Goal: Task Accomplishment & Management: Manage account settings

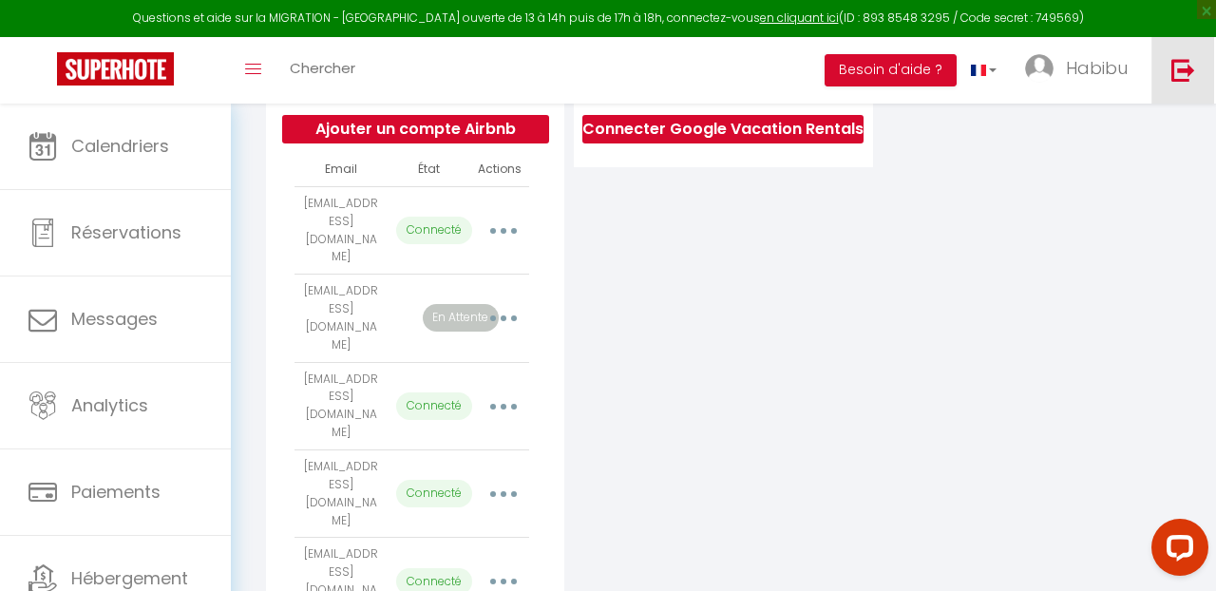
click at [1171, 73] on img at bounding box center [1183, 70] width 24 height 24
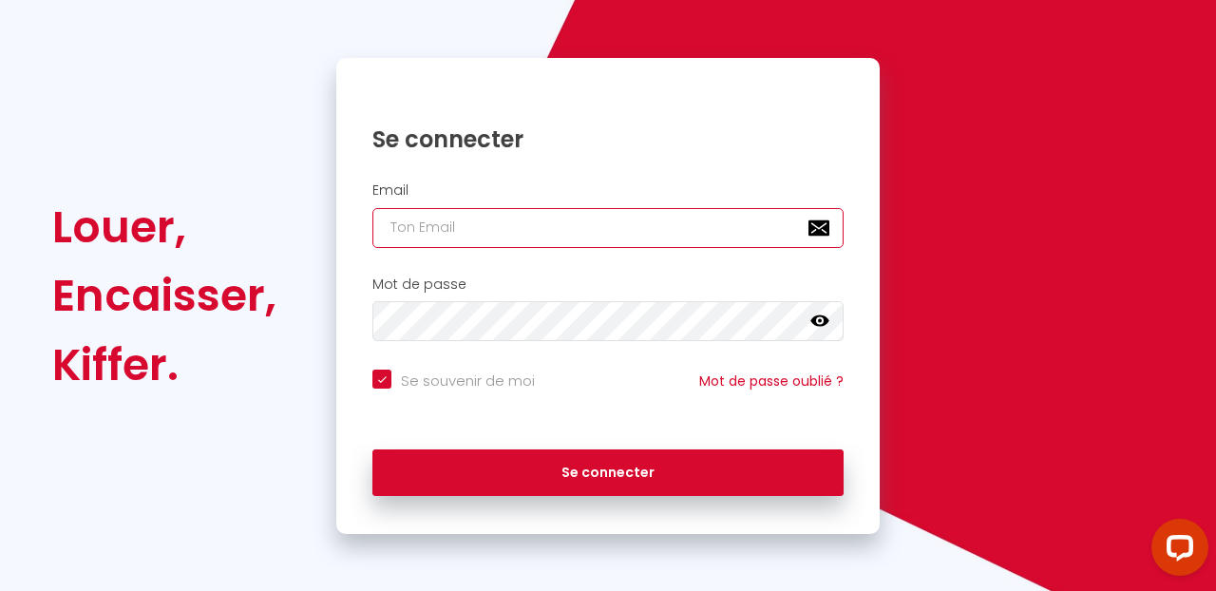
type input "[EMAIL_ADDRESS][DOMAIN_NAME]"
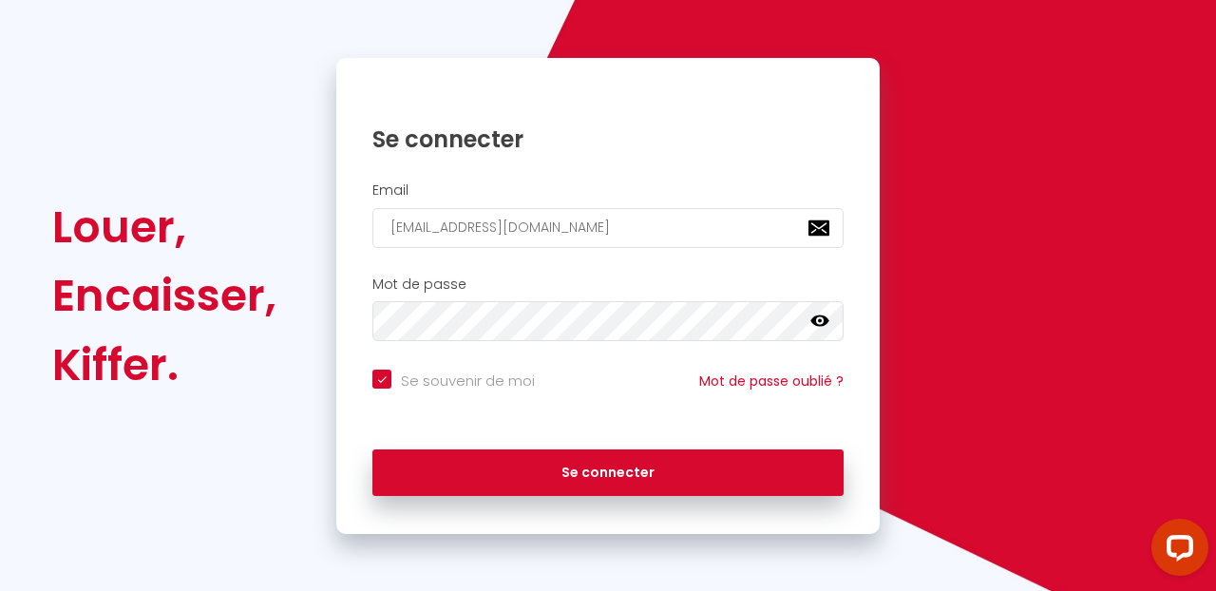
scroll to position [147, 0]
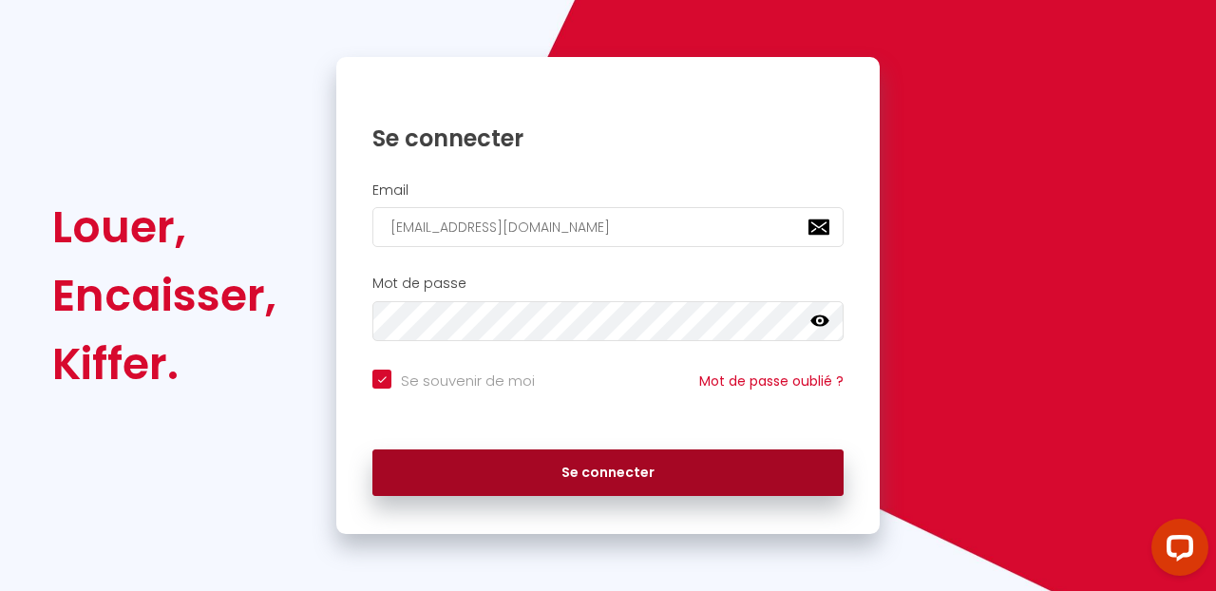
click at [654, 464] on button "Se connecter" at bounding box center [607, 472] width 471 height 47
checkbox input "true"
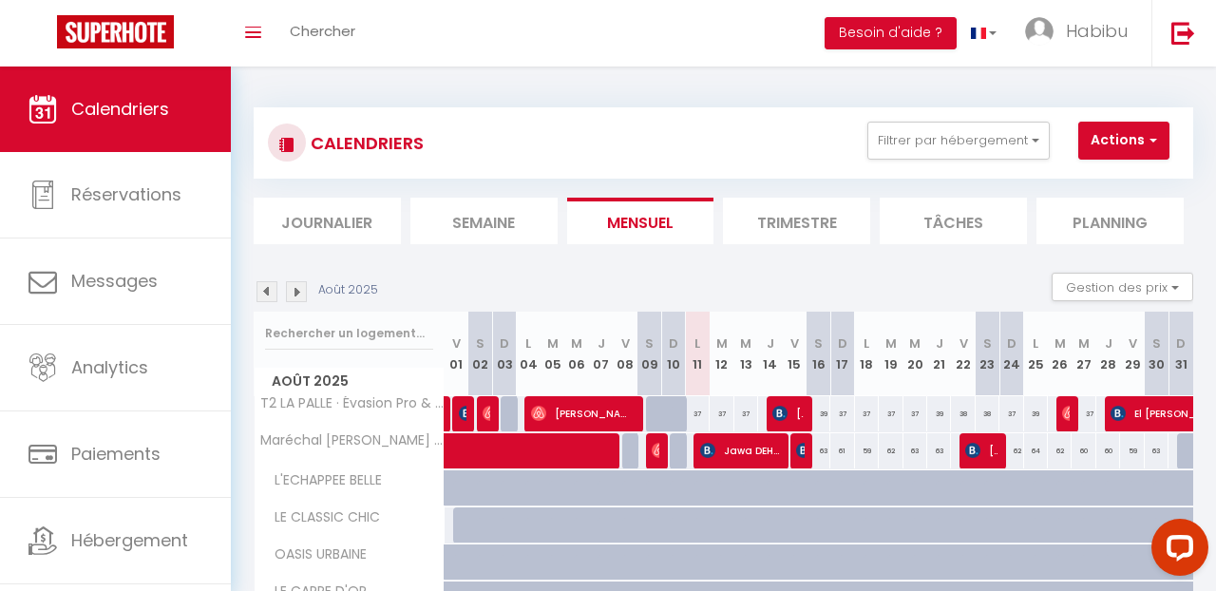
click at [732, 153] on div "CALENDRIERS Filtrer par hébergement [PERSON_NAME] T2 LA PALLE · Évasion Pro & F…" at bounding box center [723, 143] width 911 height 43
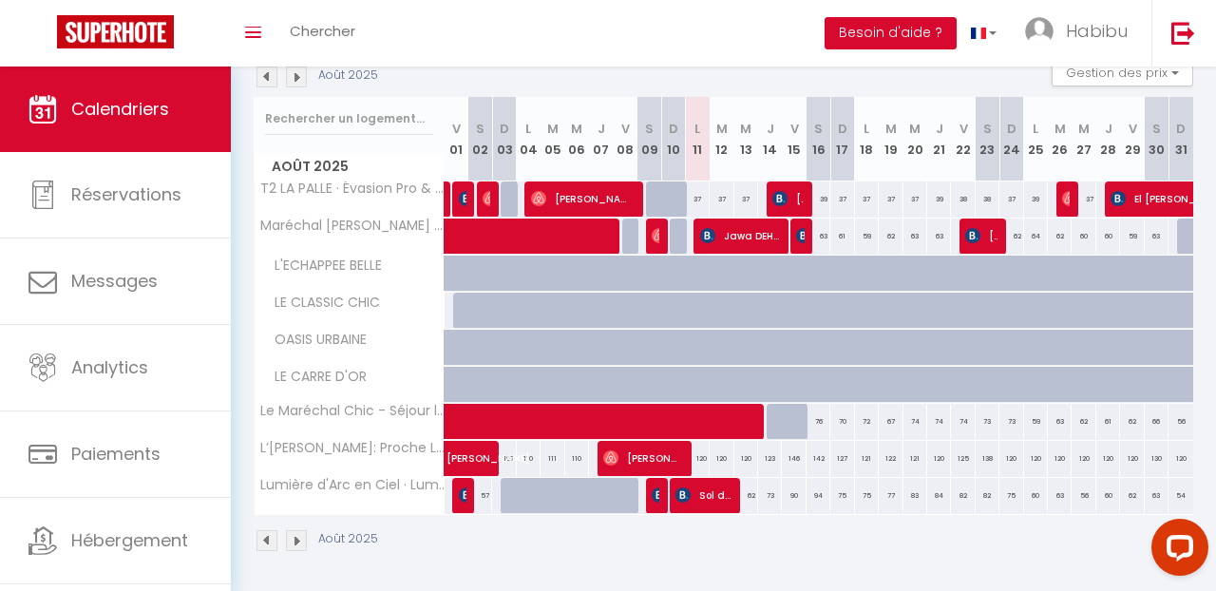
scroll to position [218, 0]
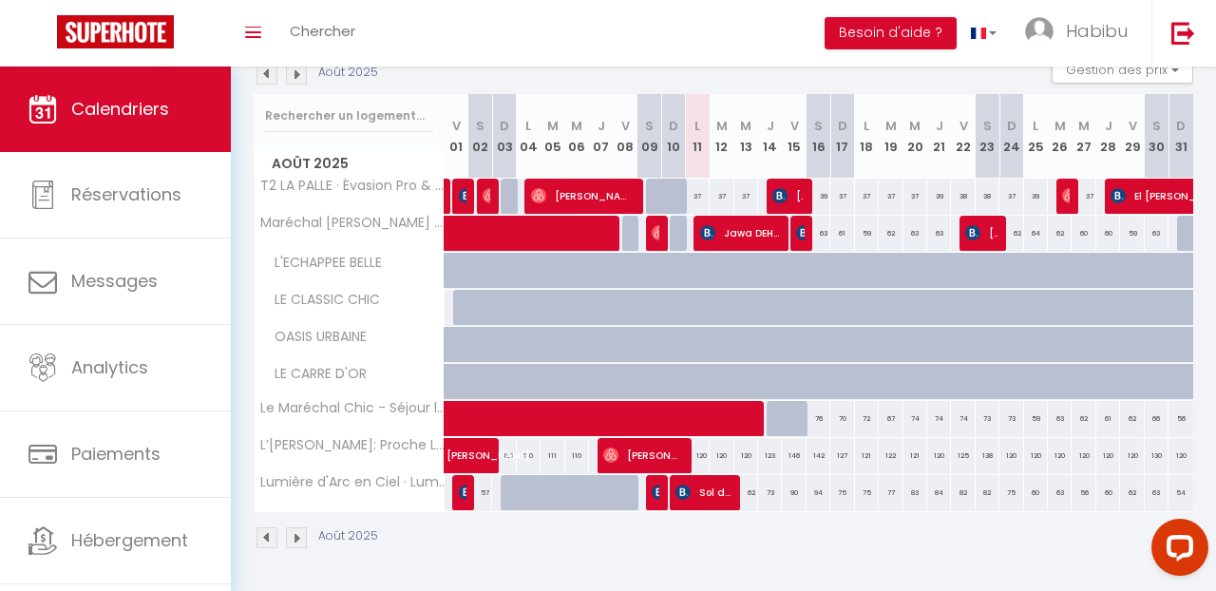
click at [470, 485] on div "57" at bounding box center [480, 492] width 24 height 35
type input "57"
type input "[PERSON_NAME] 02 Août 2025"
type input "Dim 03 Août 2025"
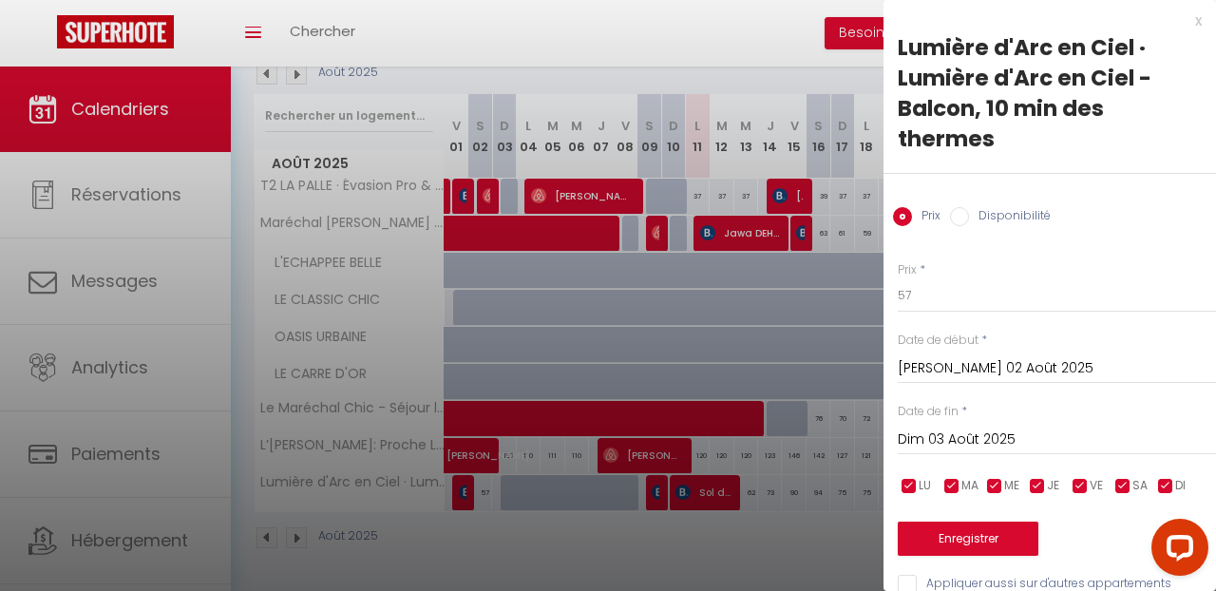
click at [1033, 144] on div "Lumière d'Arc en Ciel · Lumière d'Arc en Ciel - Balcon, 10 min des thermes" at bounding box center [1050, 93] width 304 height 122
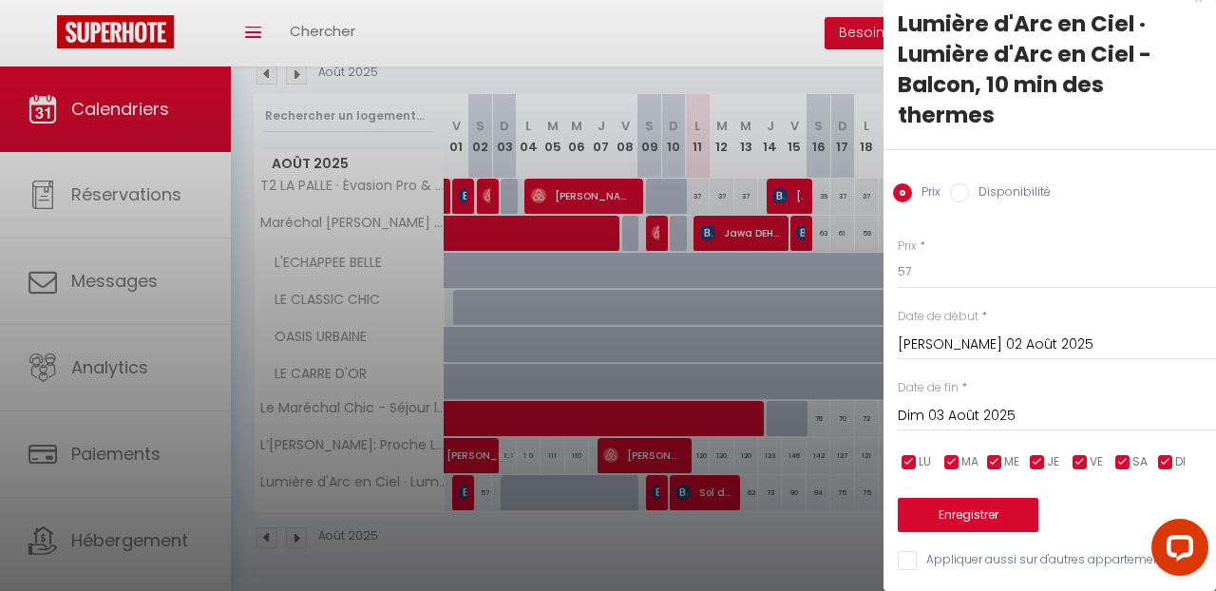
click at [457, 541] on div at bounding box center [608, 295] width 1216 height 591
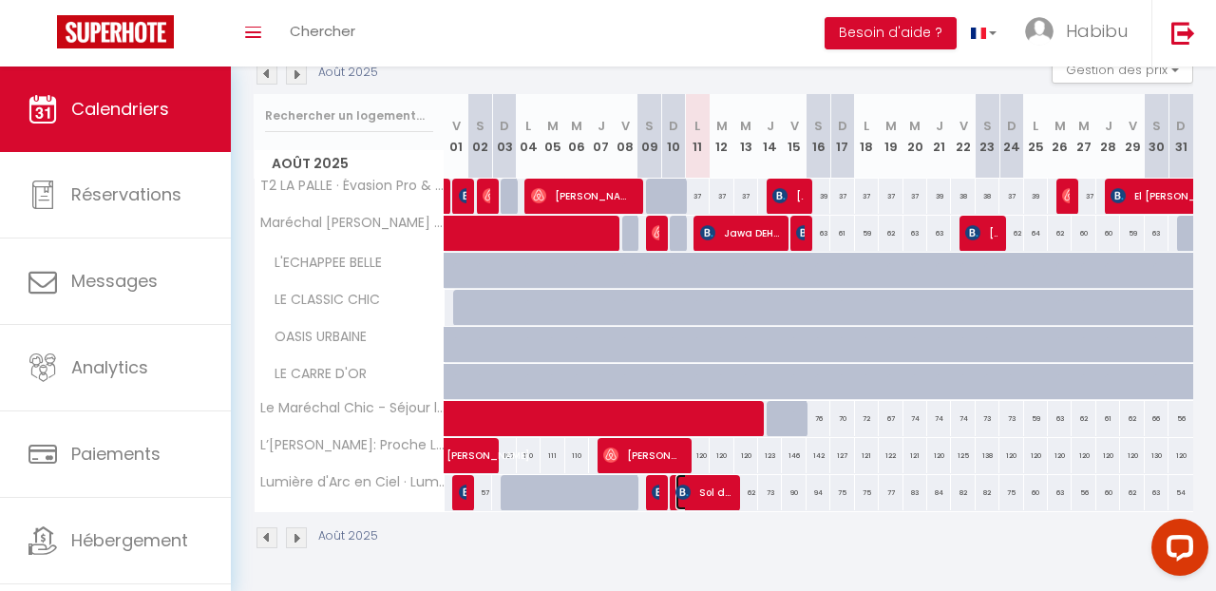
click at [703, 504] on span "Sol dynamic Sol dynamic" at bounding box center [702, 492] width 55 height 36
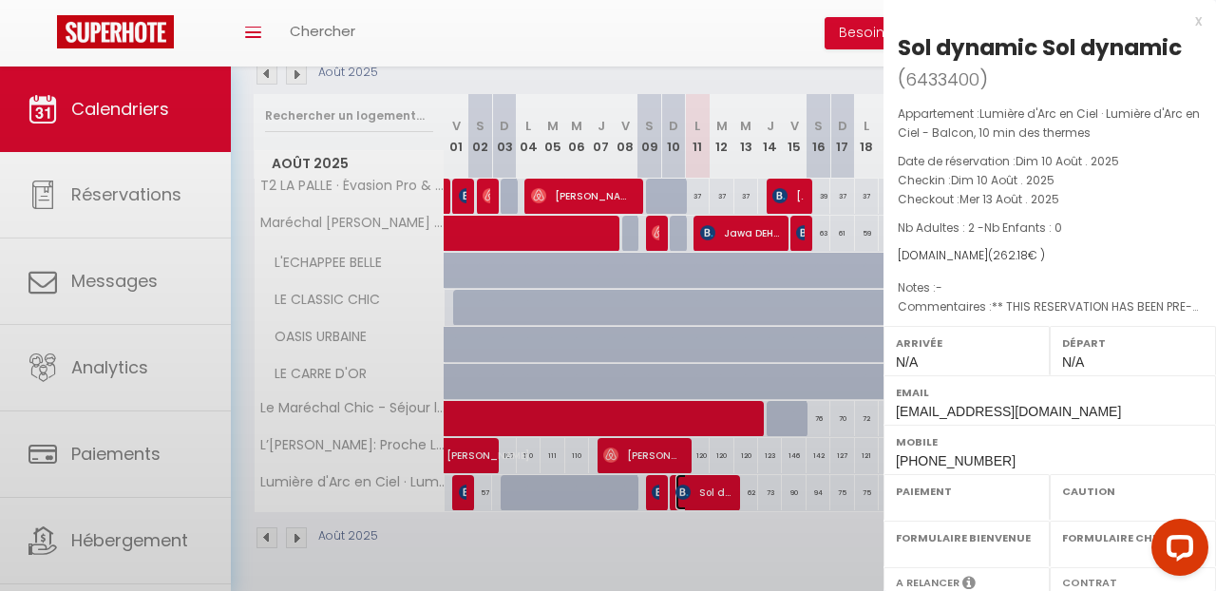
select select "OK"
select select "KO"
select select "0"
select select "1"
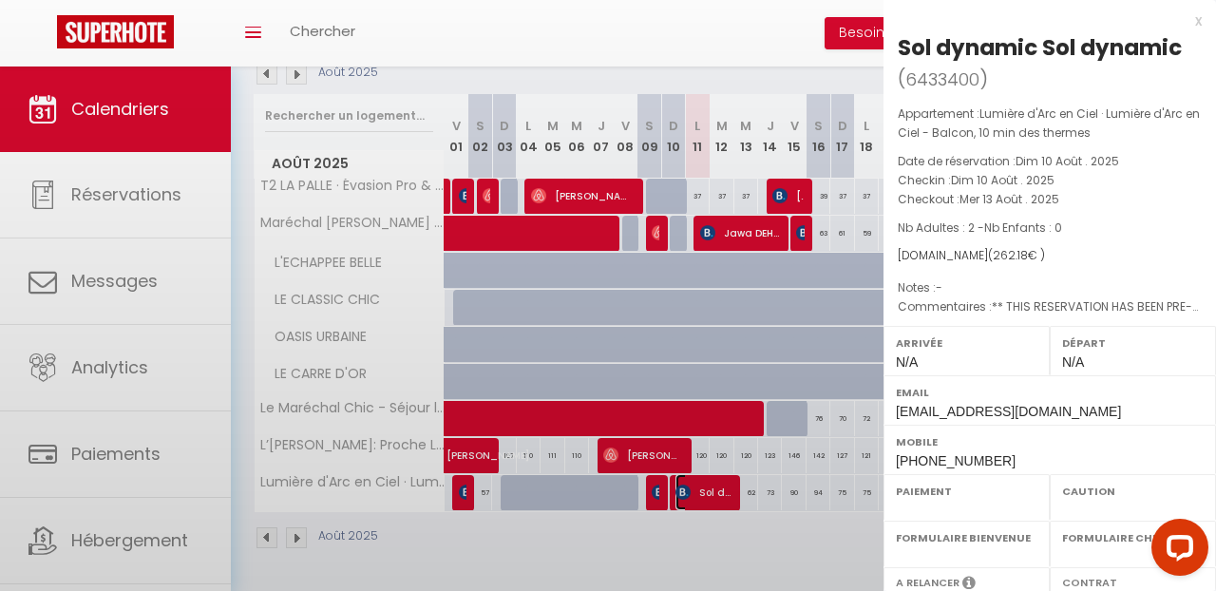
select select
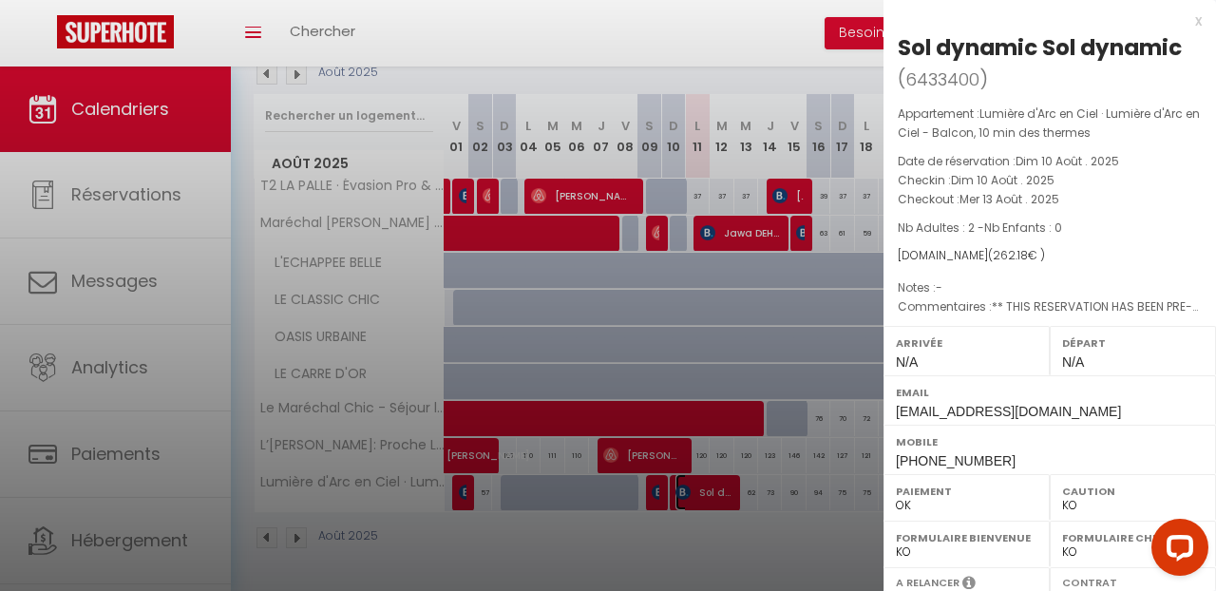
select select "22702"
click at [467, 490] on div at bounding box center [608, 295] width 1216 height 591
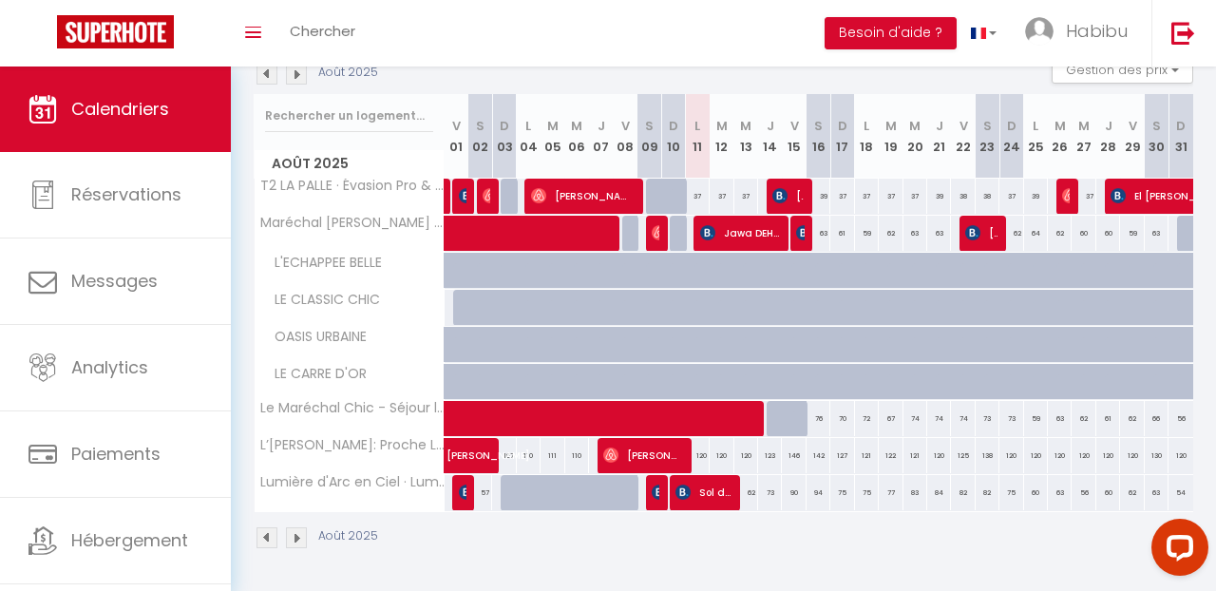
click at [468, 490] on div "57" at bounding box center [480, 492] width 24 height 35
type input "57"
type input "[PERSON_NAME] 02 Août 2025"
type input "Dim 03 Août 2025"
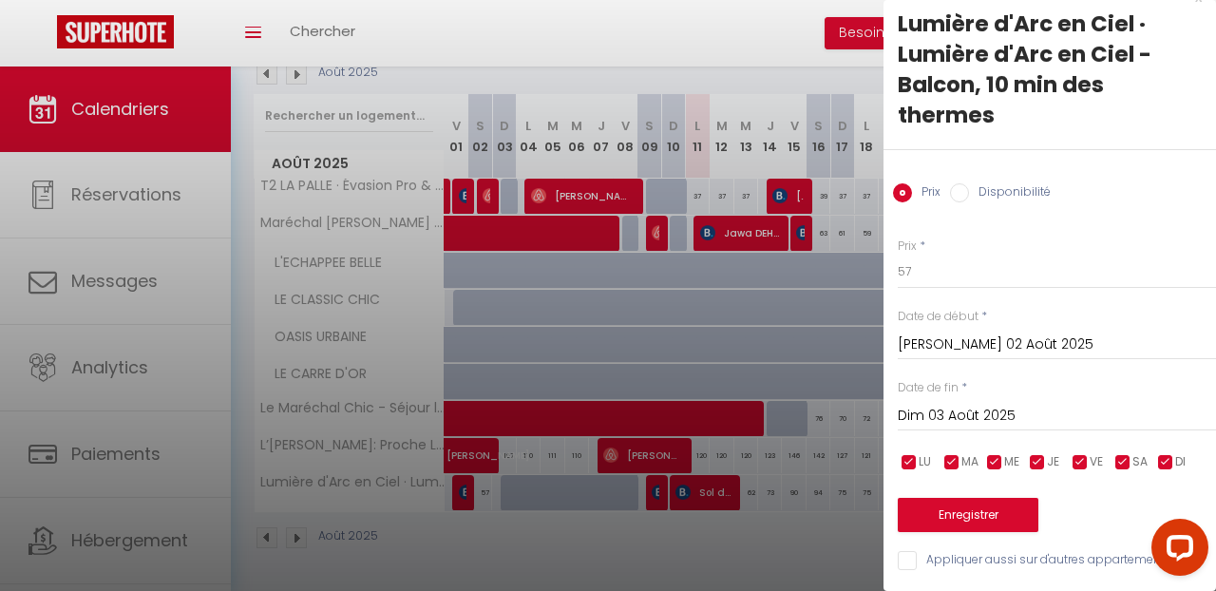
click at [677, 552] on div at bounding box center [608, 295] width 1216 height 591
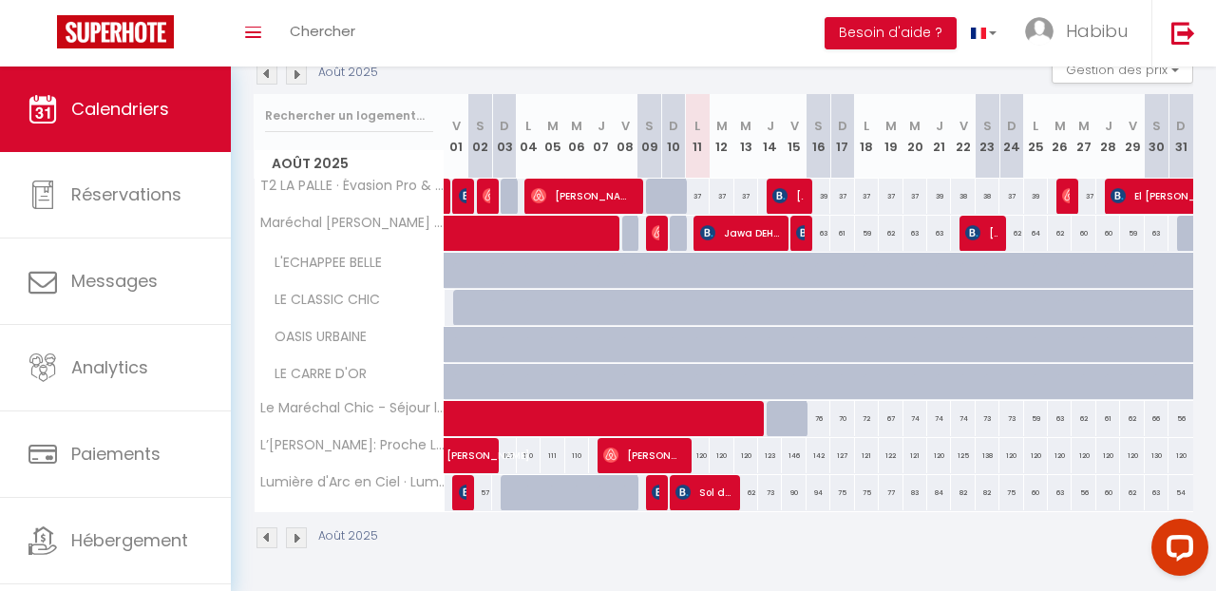
click at [785, 541] on div "Août 2025" at bounding box center [723, 540] width 939 height 56
click at [1177, 546] on icon "Open LiveChat chat widget" at bounding box center [1180, 546] width 18 height 12
click at [1188, 549] on button "Open LiveChat chat widget" at bounding box center [1179, 547] width 57 height 57
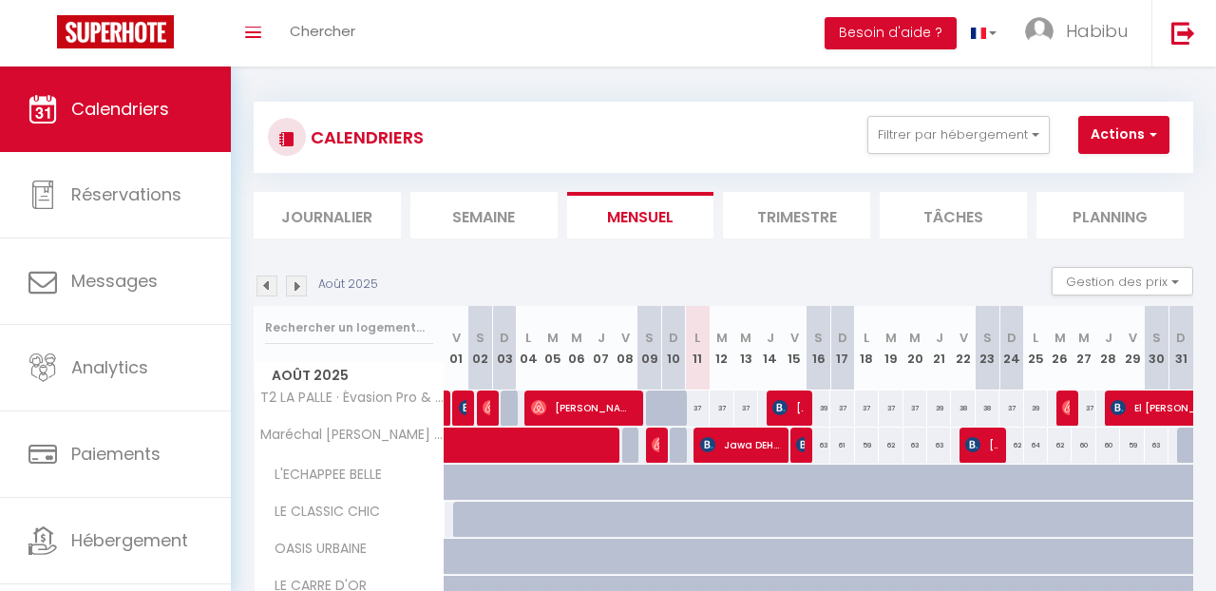
scroll to position [0, 0]
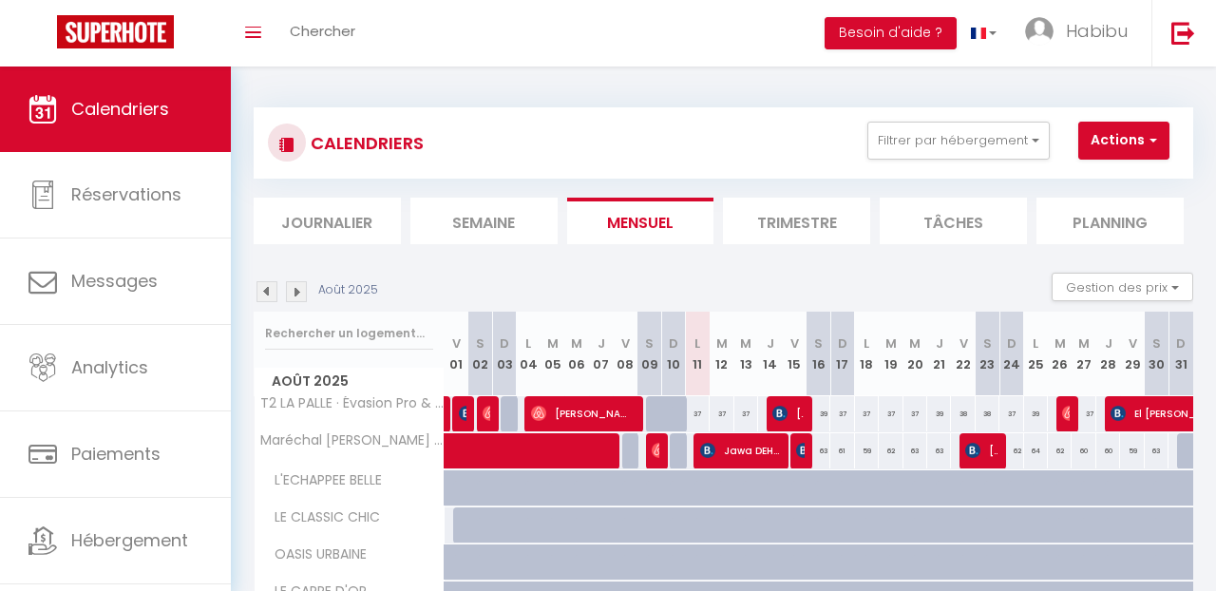
click at [660, 50] on div "Toggle menubar Chercher BUTTON Besoin d'aide ? Habibu Paramètres Équipe" at bounding box center [670, 33] width 1064 height 66
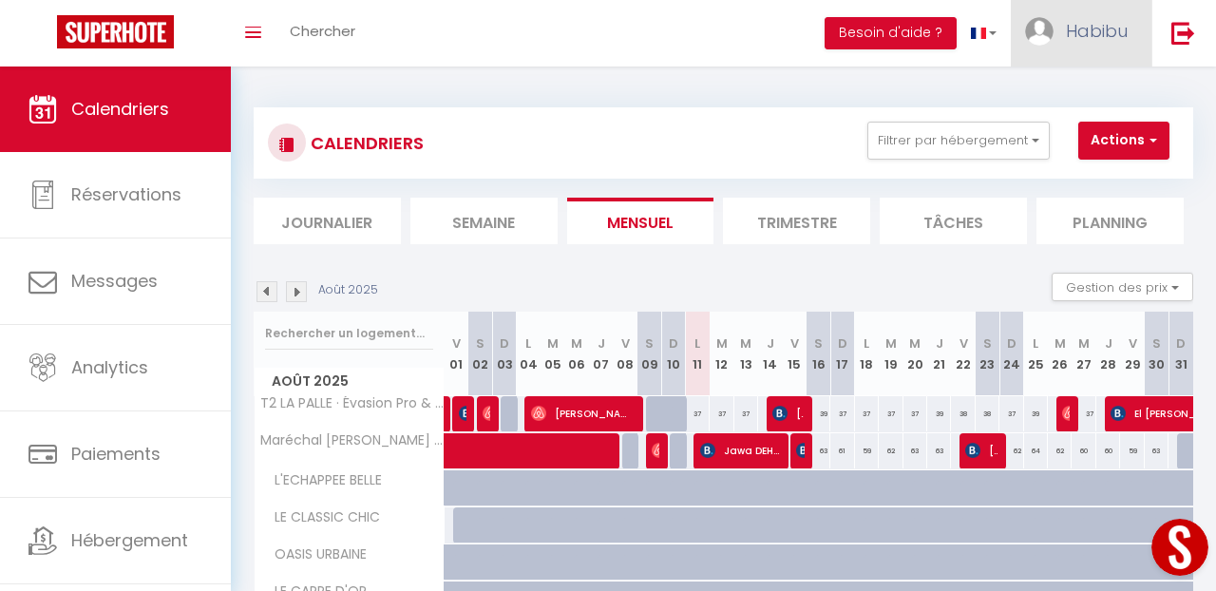
click at [1055, 41] on link "Habibu" at bounding box center [1081, 33] width 141 height 66
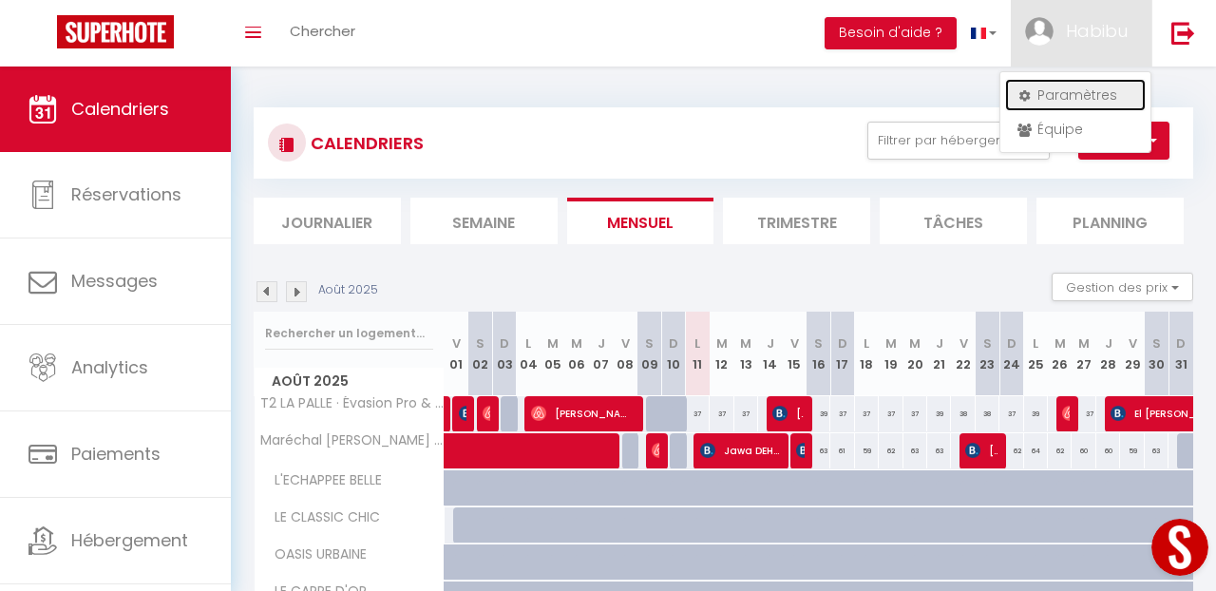
click at [1070, 94] on link "Paramètres" at bounding box center [1075, 95] width 141 height 32
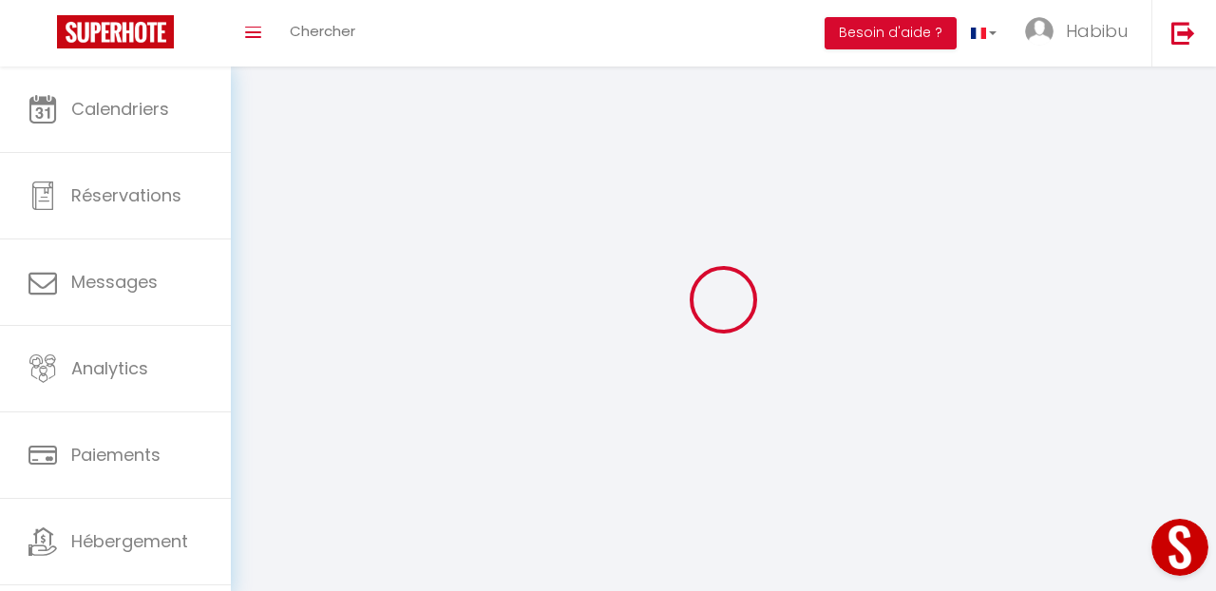
type input "Habibu"
type input "Shema"
type input "0775802423"
type input "[STREET_ADDRESS] [DEMOGRAPHIC_DATA]"
type input "69003"
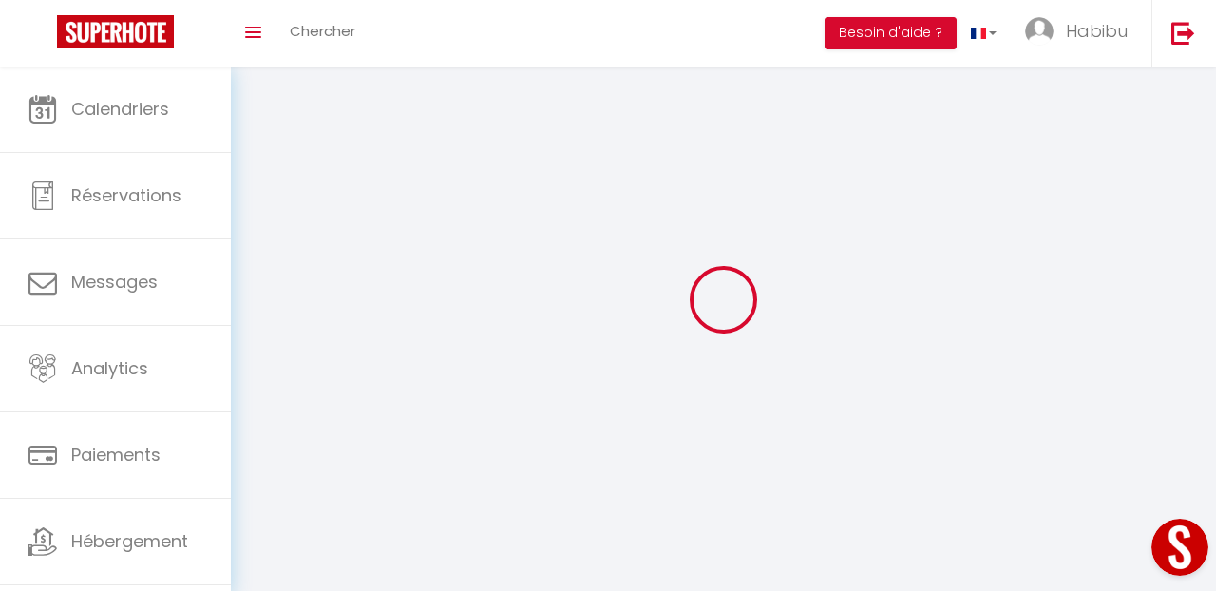
type input "[GEOGRAPHIC_DATA]"
select select "28"
type input "TaPccrDqmEoJxIcMurdXoiNOq"
type input "hvAiQt01PMU1XjtlUhDO2QOxj"
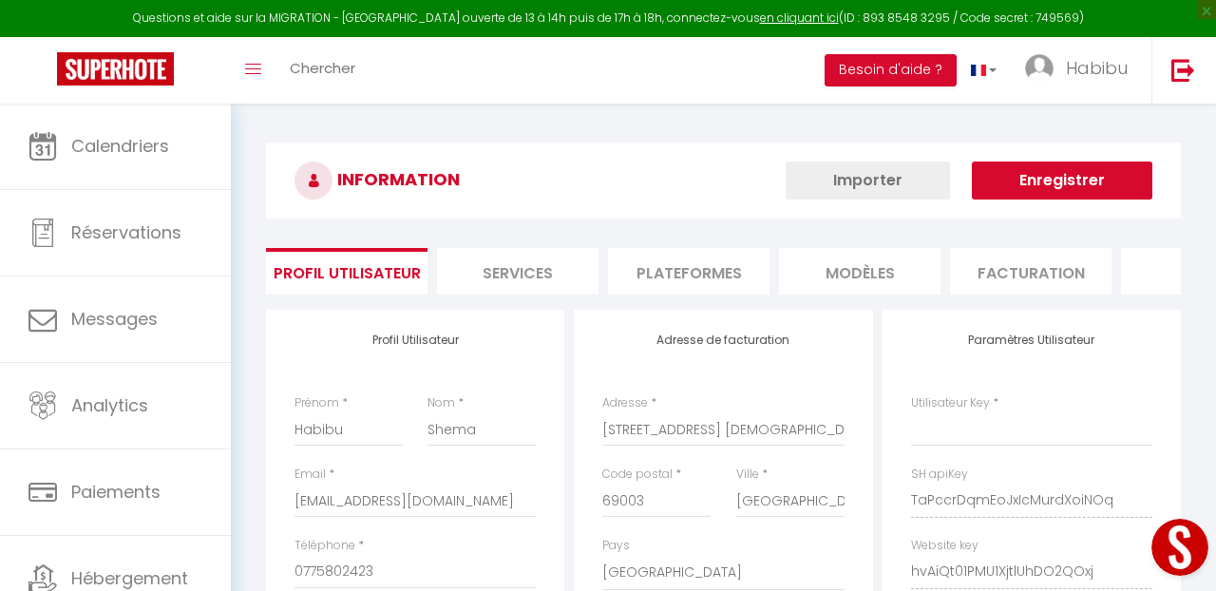
type input "TaPccrDqmEoJxIcMurdXoiNOq"
type input "hvAiQt01PMU1XjtlUhDO2QOxj"
type input "[URL][DOMAIN_NAME]"
select select "fr"
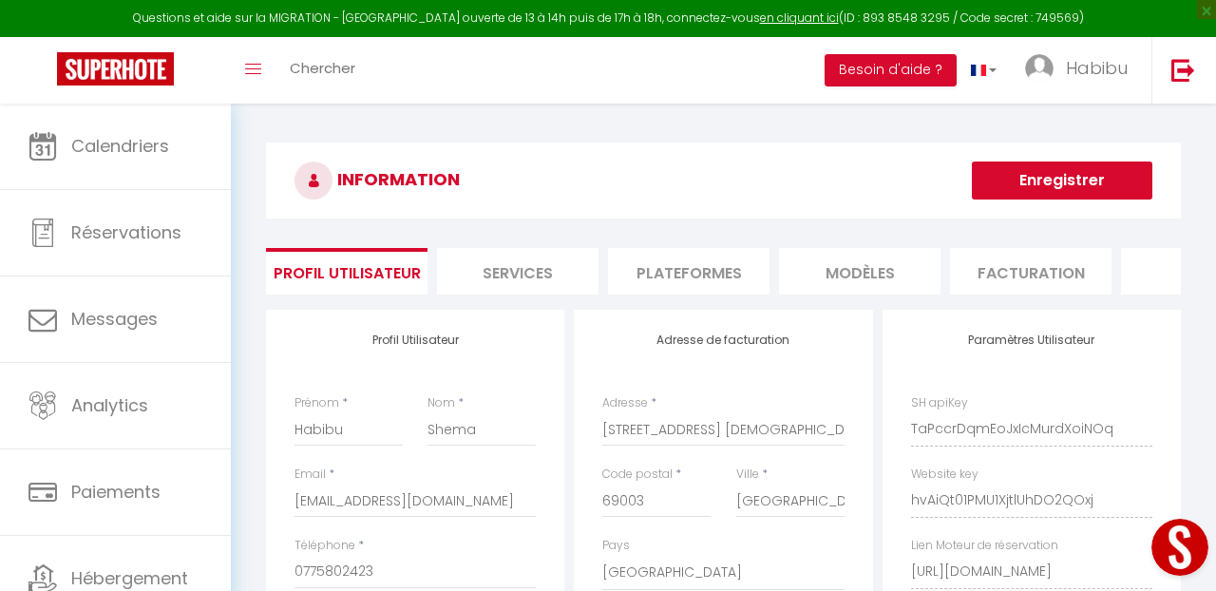
click at [679, 267] on li "Plateformes" at bounding box center [688, 271] width 161 height 47
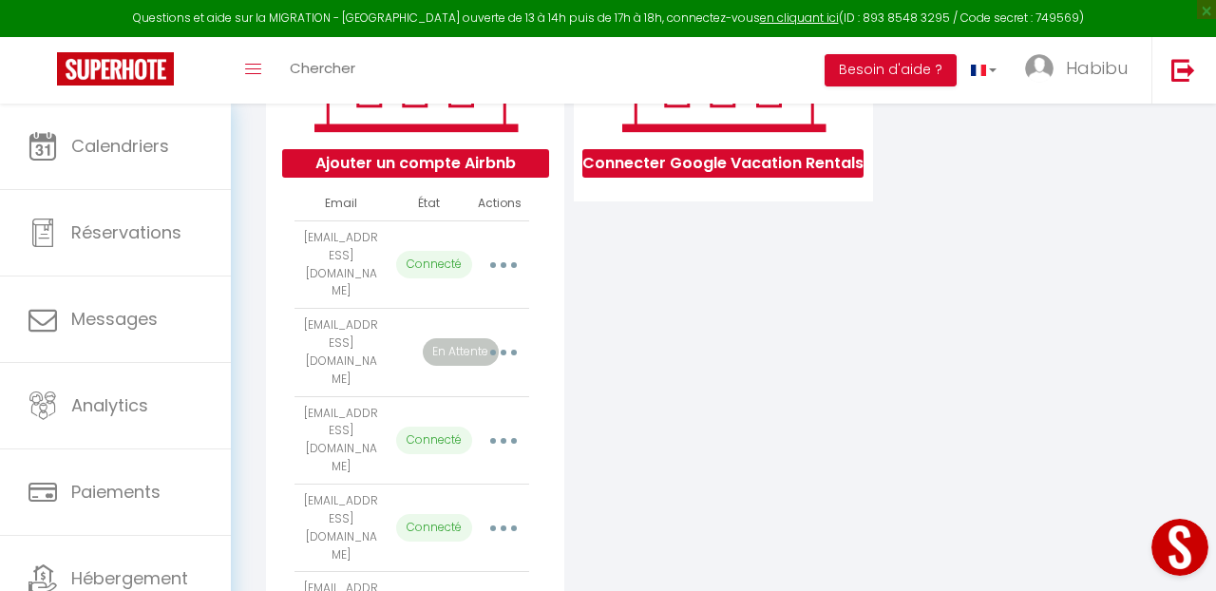
scroll to position [380, 0]
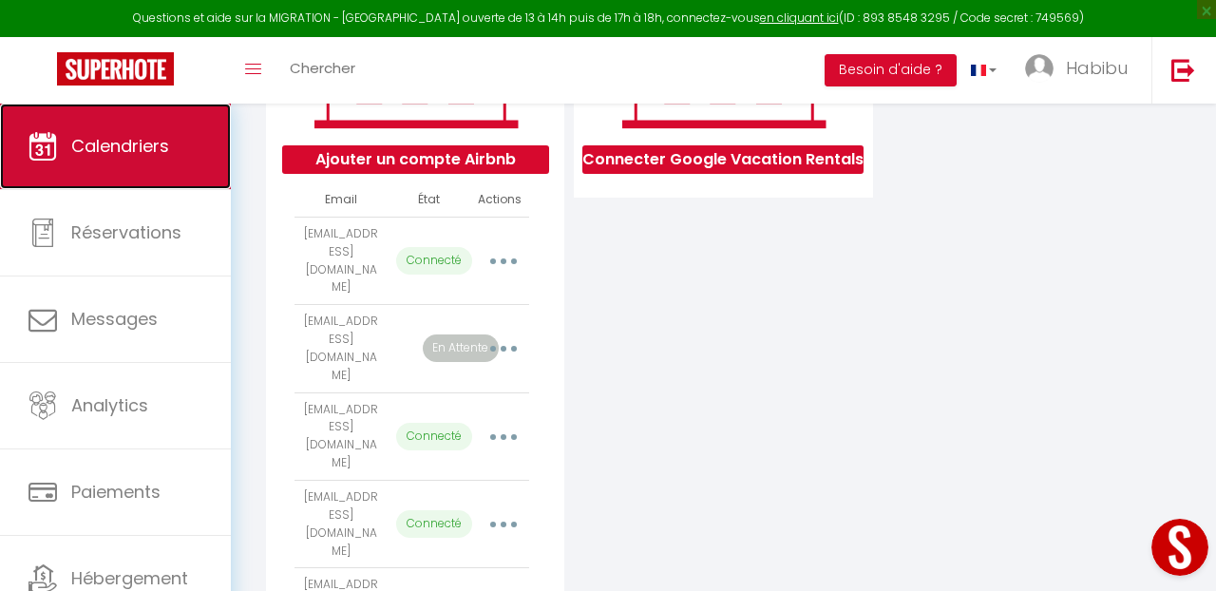
click at [161, 134] on span "Calendriers" at bounding box center [120, 146] width 98 height 24
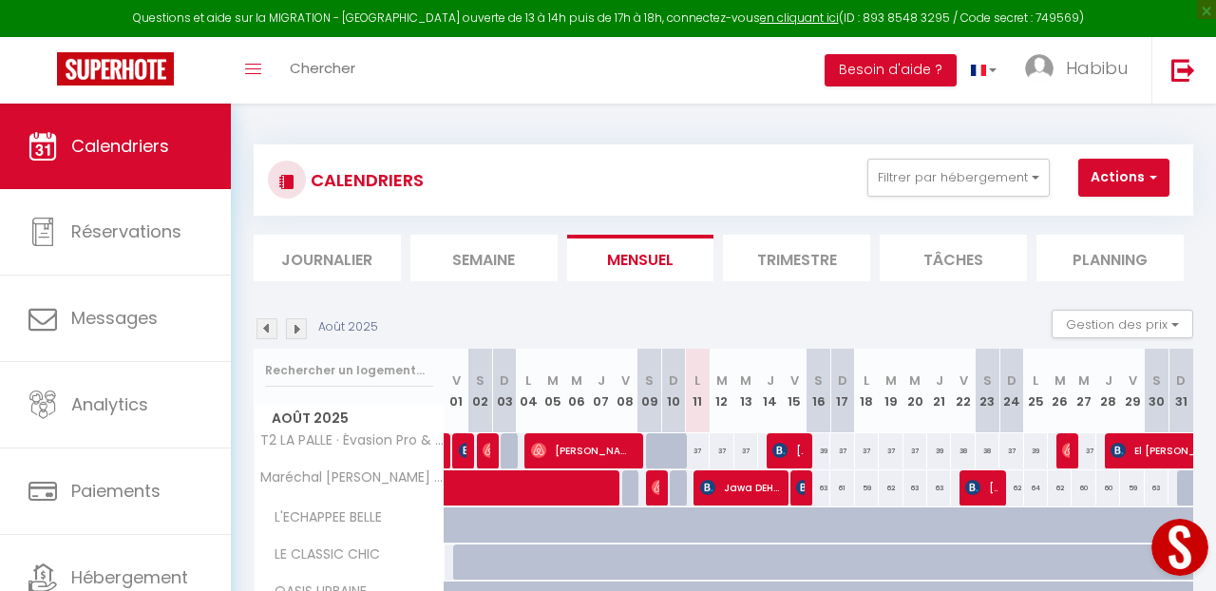
click at [618, 148] on div "CALENDRIERS Filtrer par hébergement [PERSON_NAME] T2 LA PALLE · Évasion Pro & F…" at bounding box center [723, 179] width 939 height 71
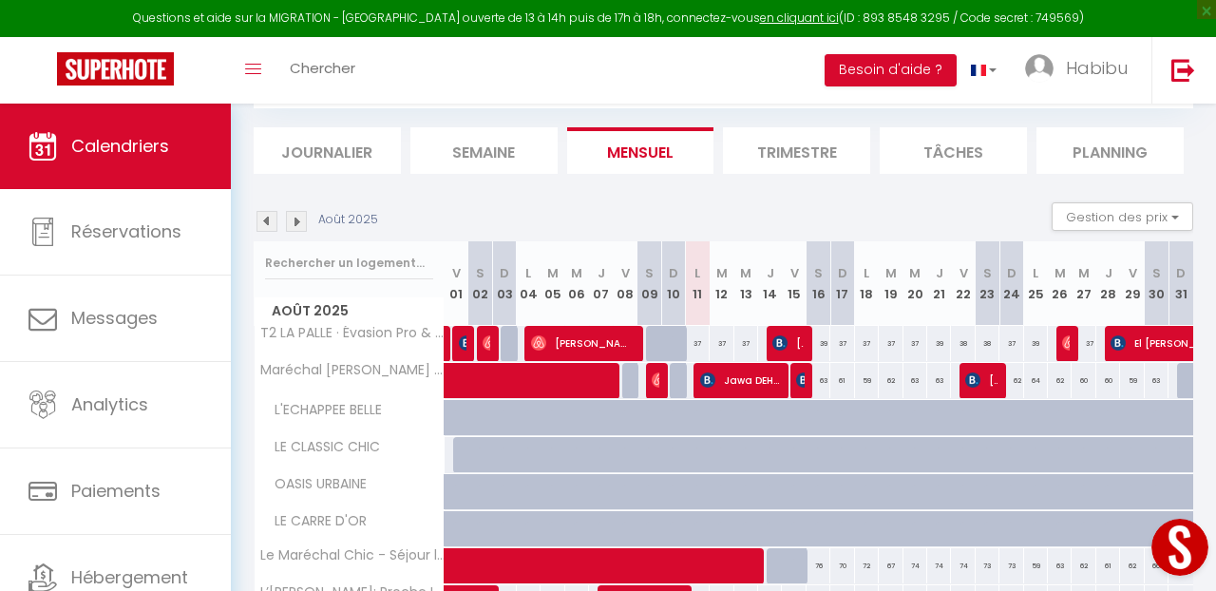
scroll to position [103, 0]
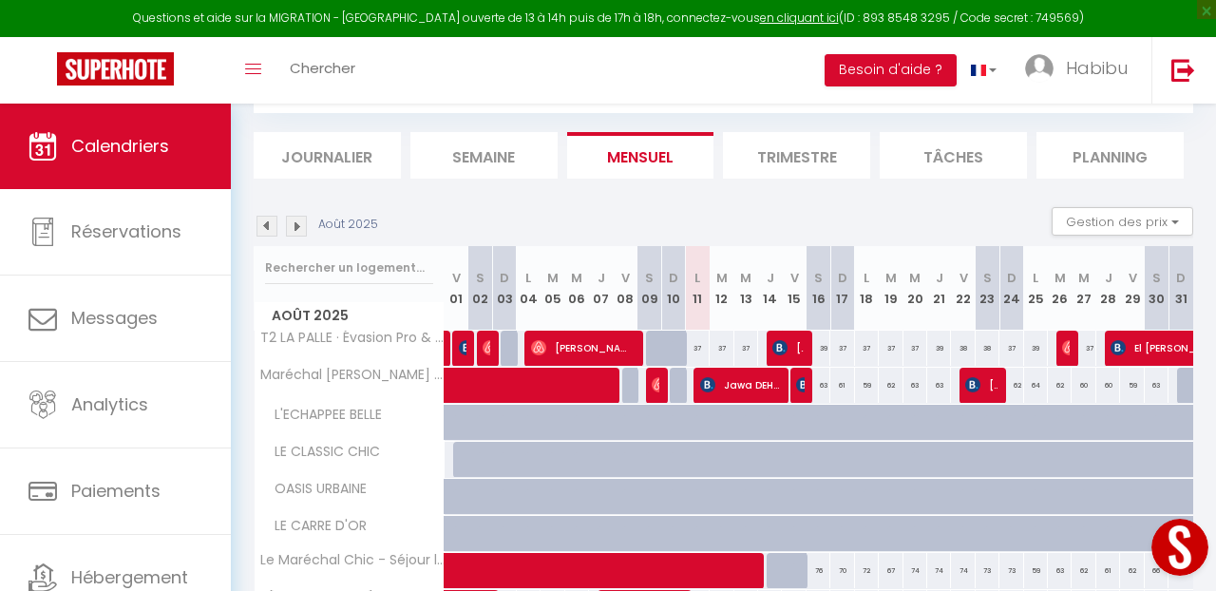
click at [697, 98] on div "Toggle menubar Chercher BUTTON Besoin d'aide ? Habibu Paramètres Équipe" at bounding box center [670, 70] width 1064 height 66
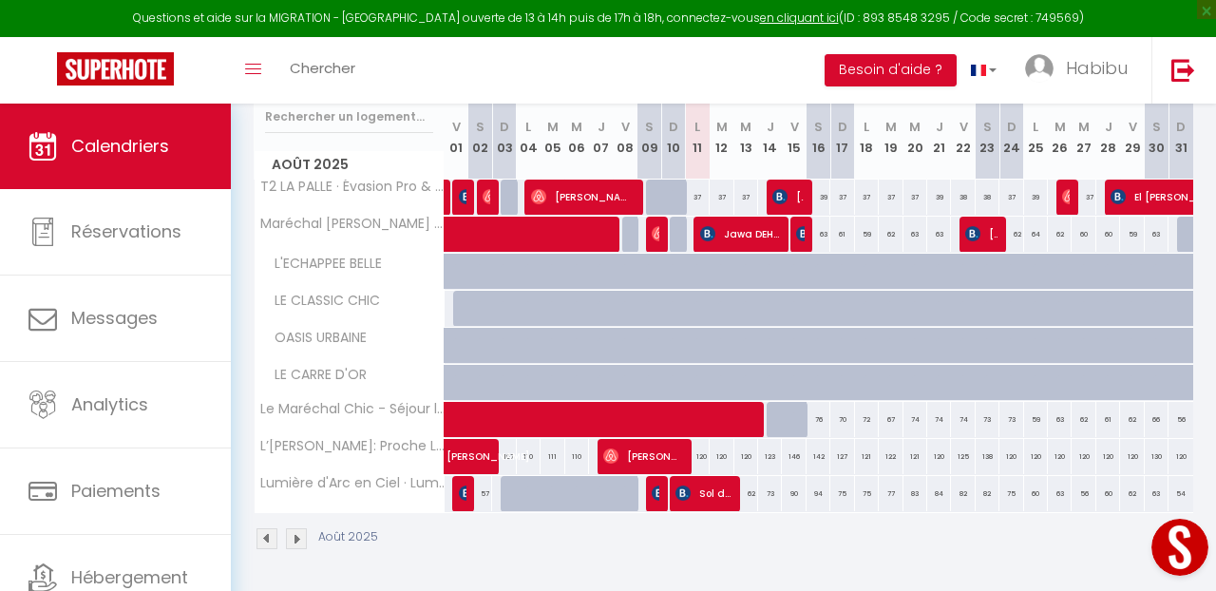
scroll to position [255, 0]
